Goal: Task Accomplishment & Management: Complete application form

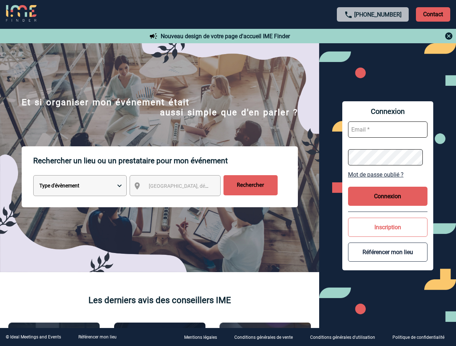
click at [228, 173] on p "Rechercher un lieu ou un prestataire pour mon événement" at bounding box center [165, 160] width 264 height 29
click at [433, 14] on p "Contact" at bounding box center [433, 14] width 34 height 14
click at [373, 36] on div at bounding box center [373, 36] width 161 height 9
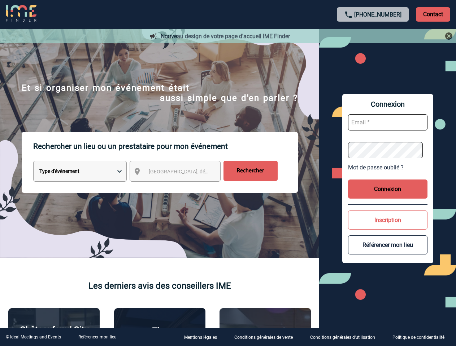
click at [181, 187] on div at bounding box center [203, 154] width 406 height 309
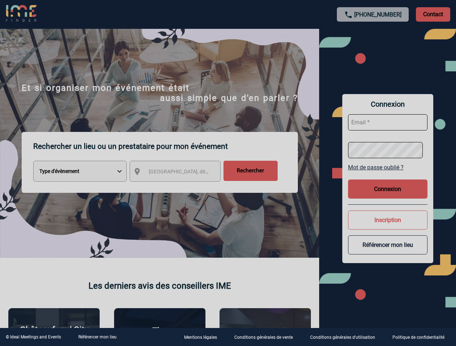
click at [388, 175] on div at bounding box center [228, 173] width 456 height 346
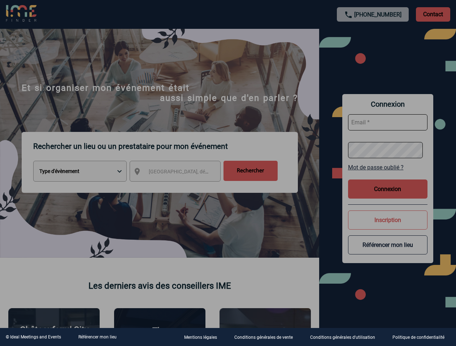
click at [388, 196] on div at bounding box center [228, 173] width 456 height 346
click at [388, 227] on div at bounding box center [228, 173] width 456 height 346
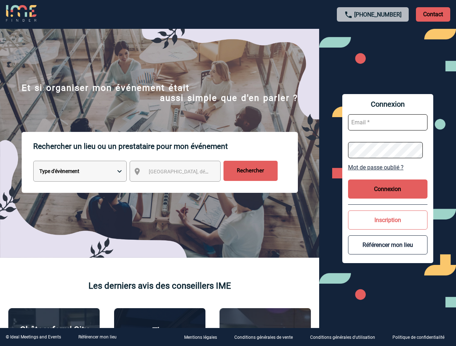
click at [388, 252] on button "Référencer mon lieu" at bounding box center [387, 245] width 79 height 19
click at [97, 337] on link "Référencer mon lieu" at bounding box center [97, 337] width 38 height 5
